Goal: Information Seeking & Learning: Learn about a topic

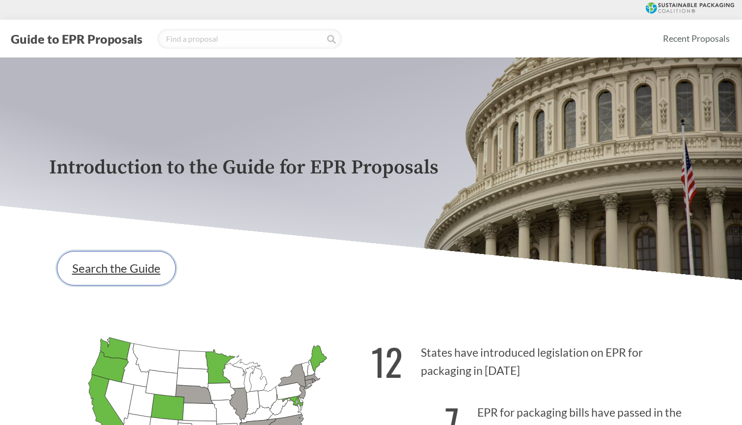
click at [144, 260] on link "Search the Guide" at bounding box center [116, 268] width 119 height 34
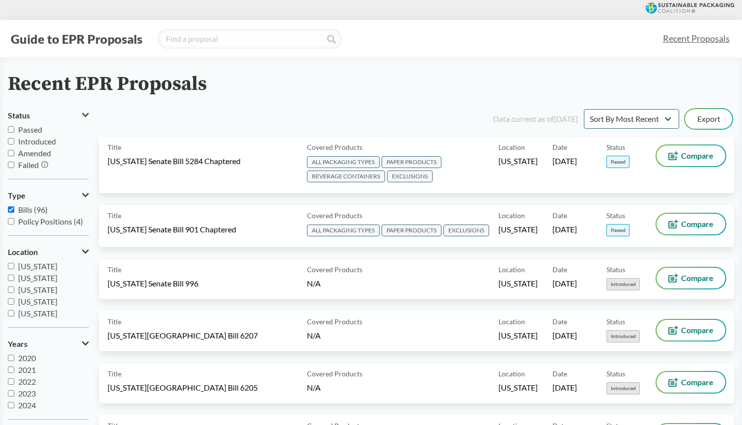
click at [11, 129] on input "Passed" at bounding box center [11, 129] width 6 height 6
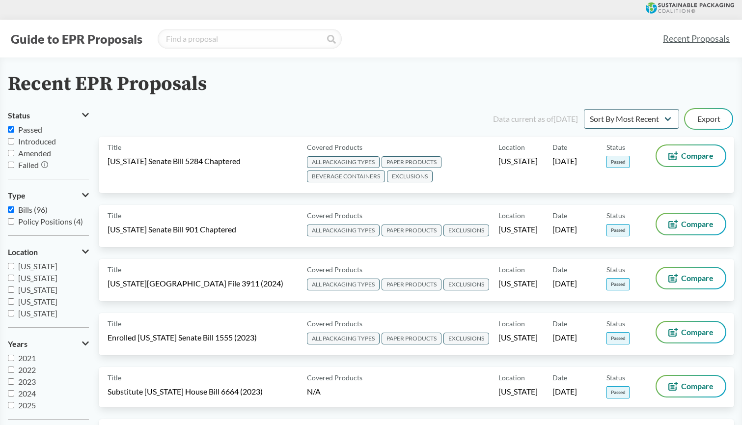
click at [10, 133] on label "Passed" at bounding box center [48, 130] width 81 height 12
click at [10, 133] on input "Passed" at bounding box center [11, 129] width 6 height 6
checkbox input "false"
click at [10, 139] on input "Introduced" at bounding box center [11, 141] width 6 height 6
checkbox input "true"
